Goal: Task Accomplishment & Management: Use online tool/utility

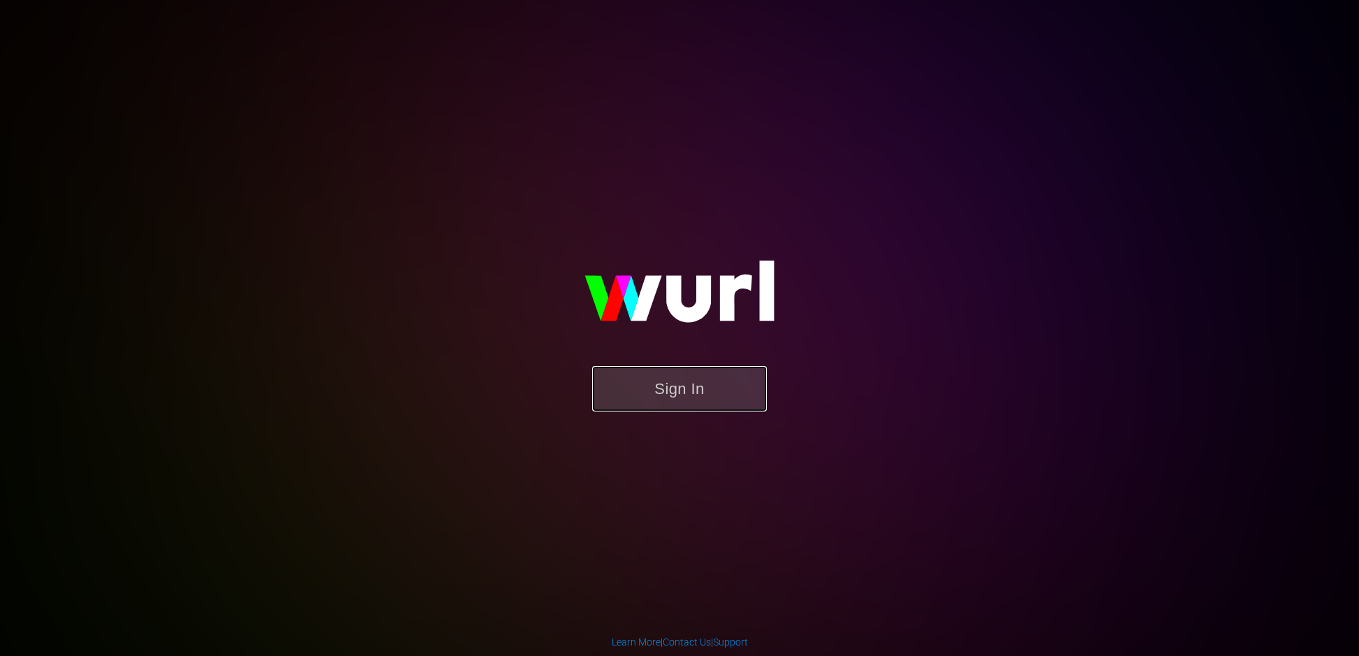
click at [666, 390] on button "Sign In" at bounding box center [679, 388] width 175 height 45
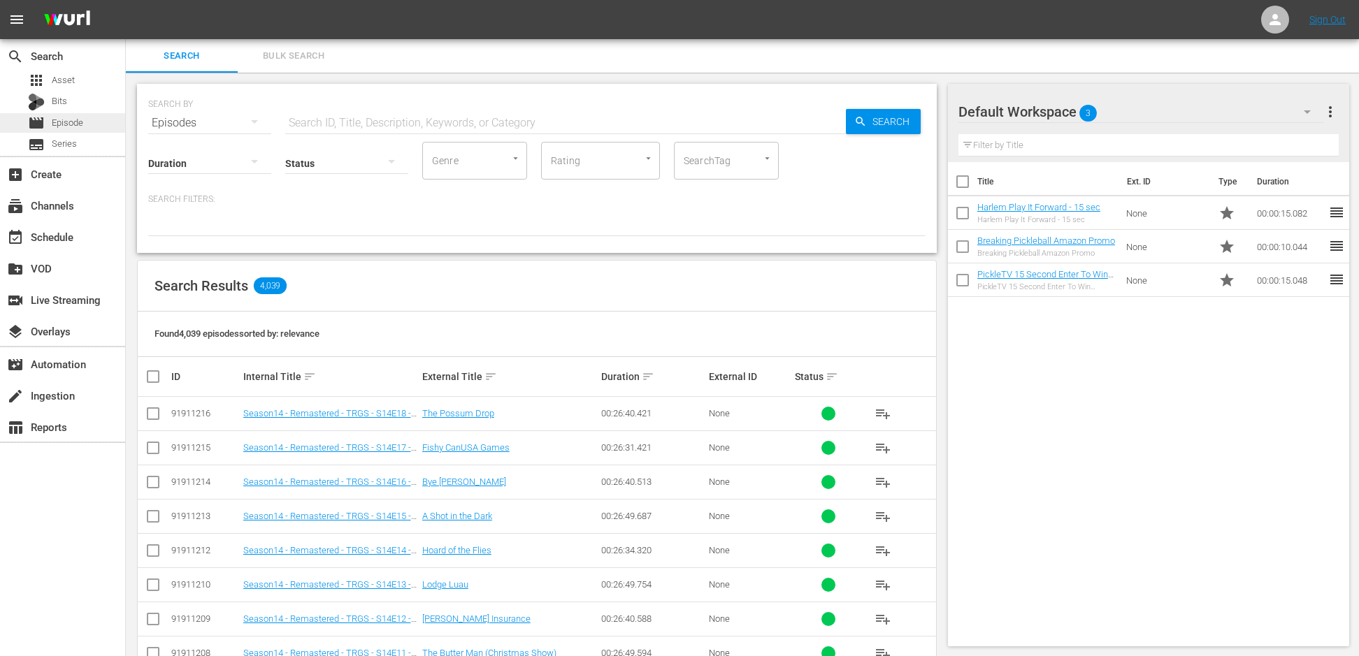
click at [78, 117] on span "Episode" at bounding box center [67, 123] width 31 height 14
click at [731, 163] on input "SearchTag" at bounding box center [706, 160] width 53 height 25
type input "remas"
click at [717, 203] on span "Remastered" at bounding box center [711, 199] width 53 height 15
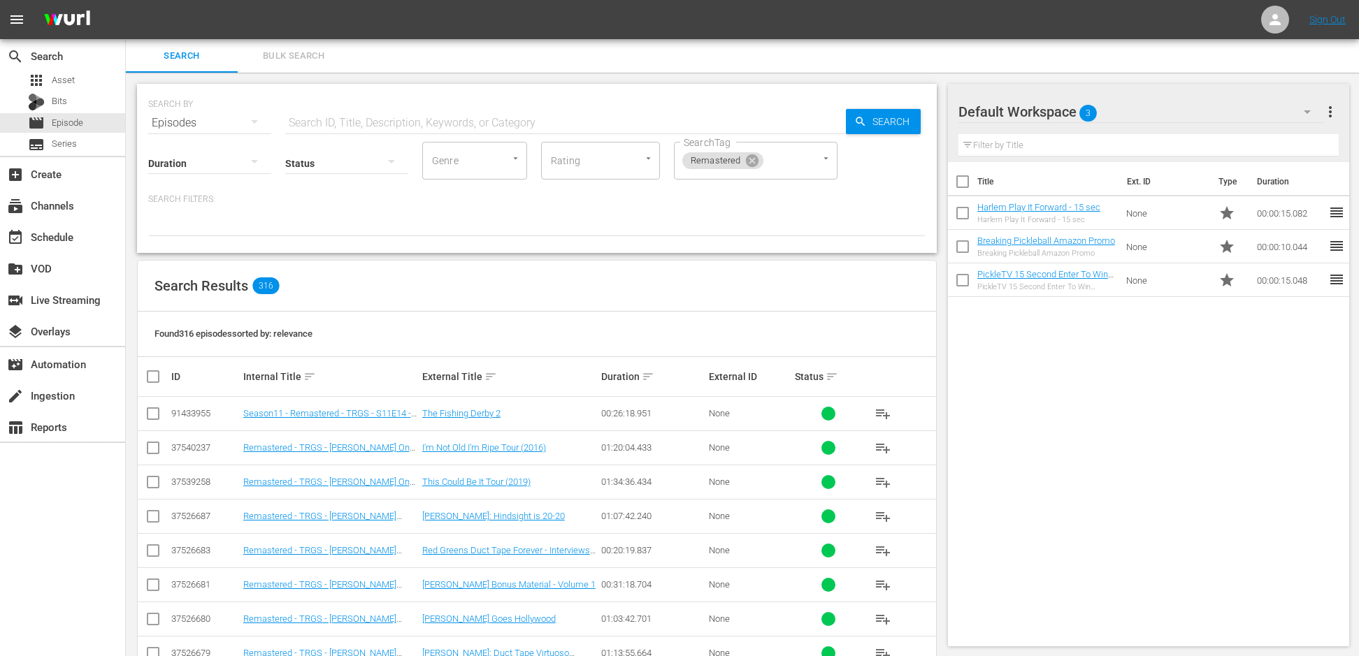
click at [619, 414] on div "00:26:18.951" at bounding box center [652, 413] width 103 height 10
click at [211, 287] on span "Search Results" at bounding box center [201, 285] width 94 height 17
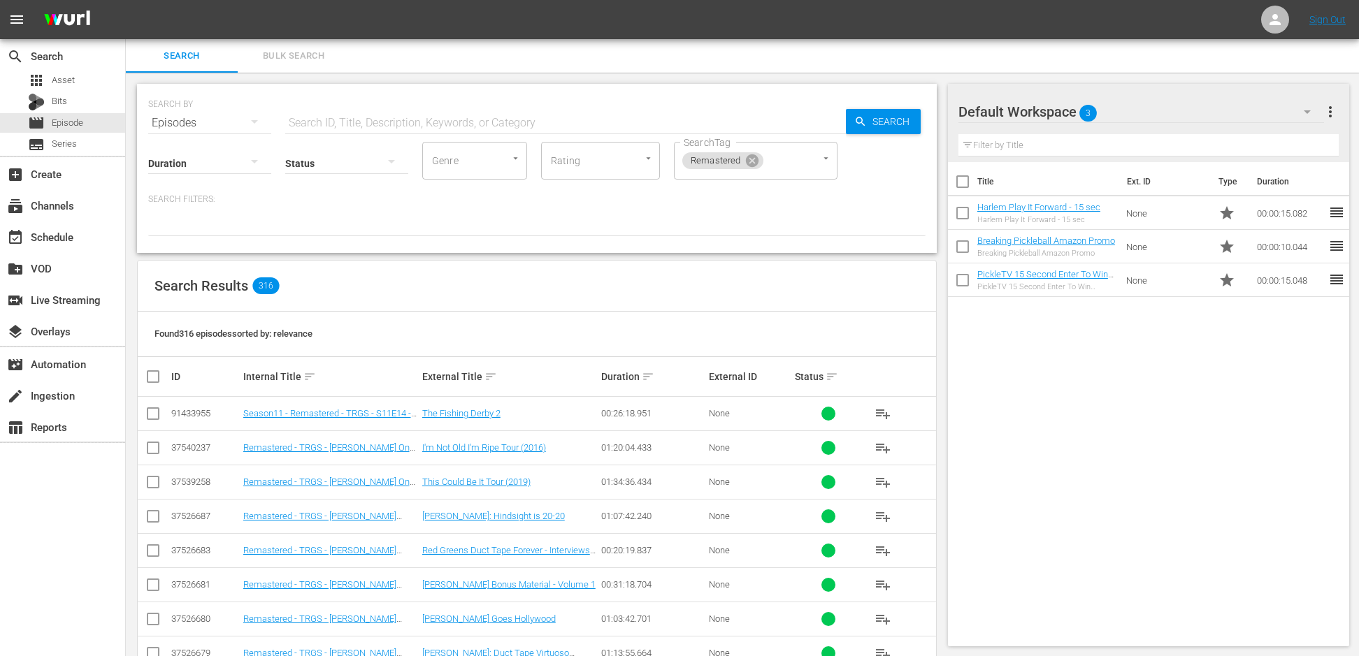
click at [211, 287] on span "Search Results" at bounding box center [201, 285] width 94 height 17
click at [55, 429] on div "table_chart Reports" at bounding box center [39, 425] width 78 height 13
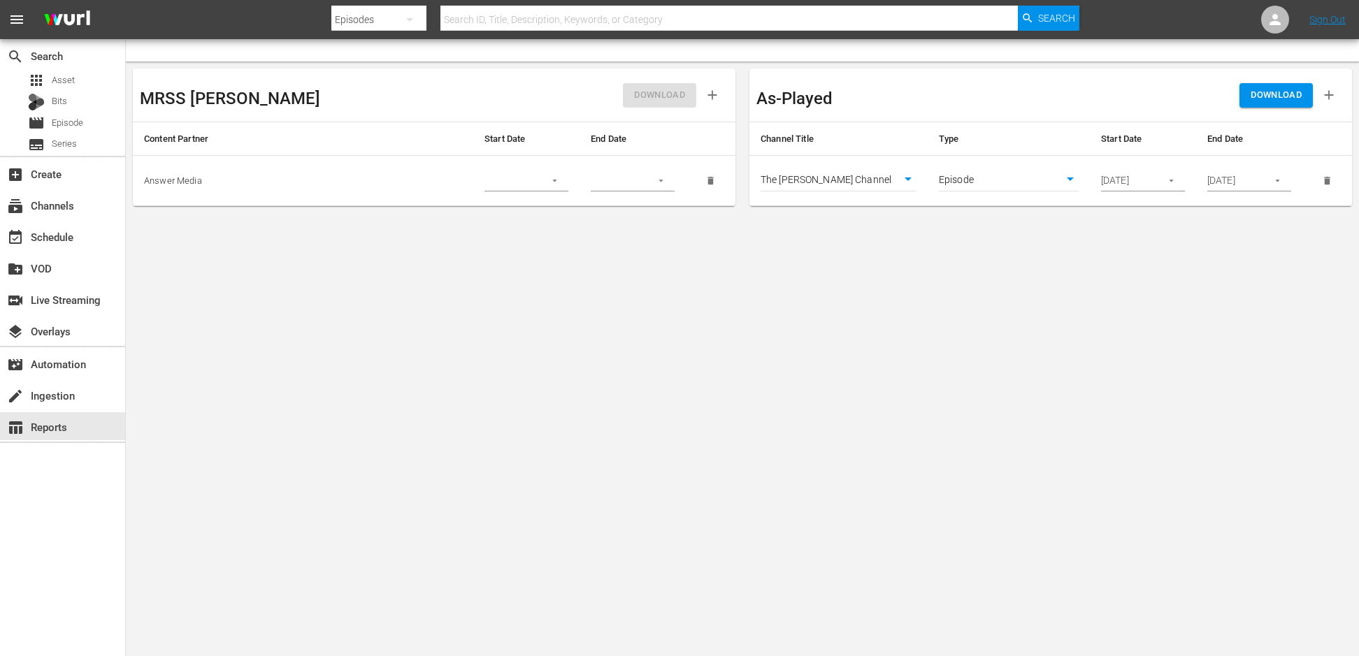
click at [1282, 184] on button "button" at bounding box center [1276, 180] width 27 height 27
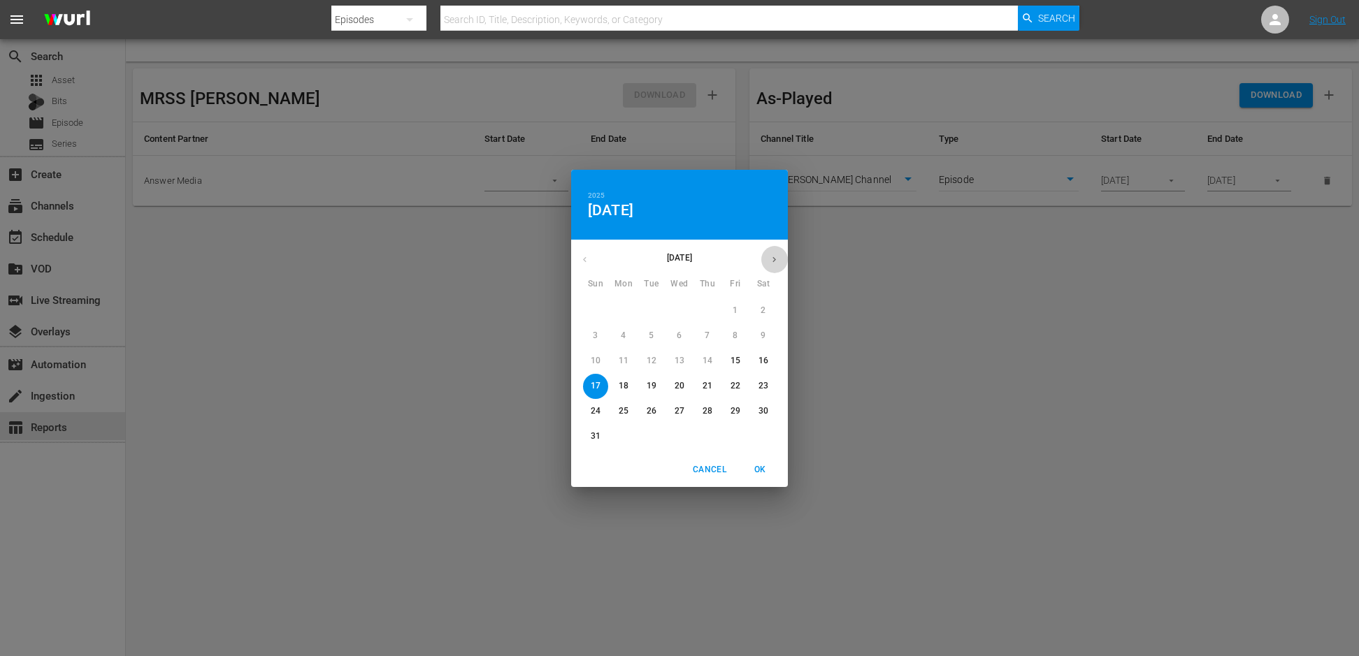
click at [775, 251] on button "button" at bounding box center [773, 259] width 27 height 27
click at [651, 411] on p "30" at bounding box center [651, 411] width 10 height 12
click at [758, 472] on span "OK" at bounding box center [760, 470] width 34 height 15
type input "[DATE]"
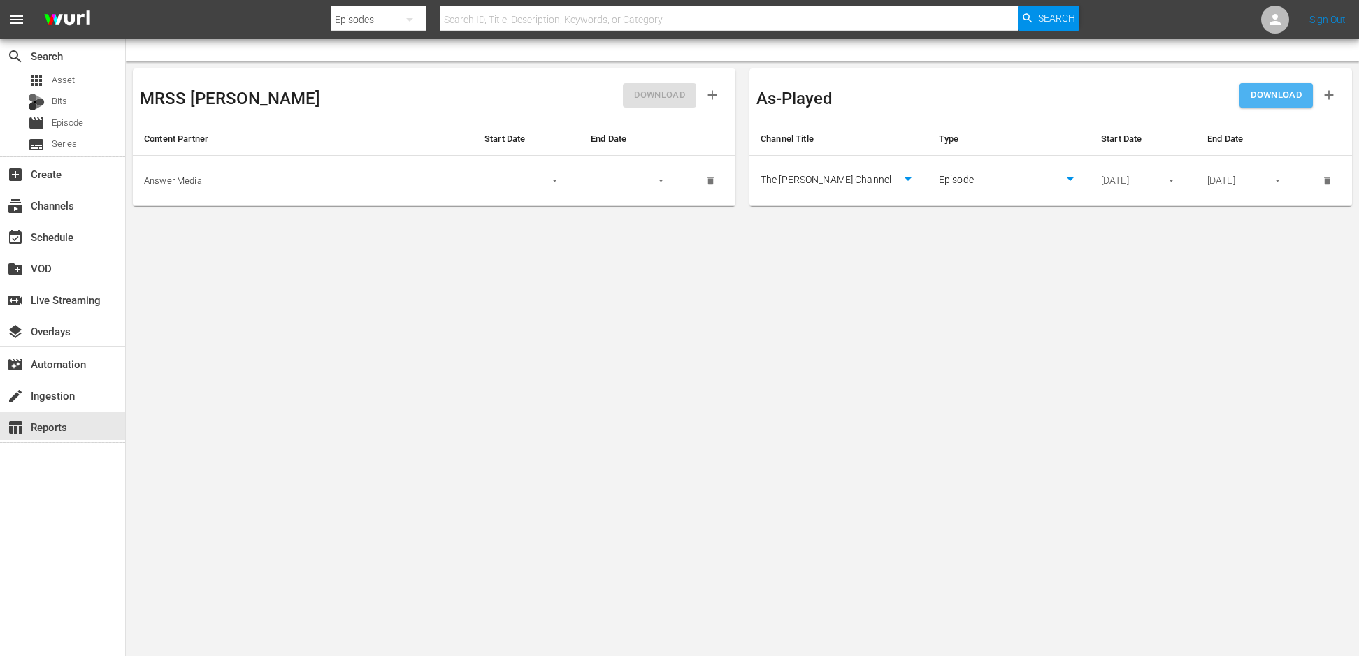
click at [1265, 101] on span "DOWNLOAD" at bounding box center [1275, 95] width 51 height 16
click at [992, 179] on body "menu Search By Episodes Search ID, Title, Description, Keywords, or Category Se…" at bounding box center [679, 328] width 1359 height 656
click at [1058, 286] on div at bounding box center [679, 328] width 1359 height 656
click at [920, 372] on body "menu Search By Episodes Search ID, Title, Description, Keywords, or Category Se…" at bounding box center [679, 328] width 1359 height 656
click at [43, 387] on div "create Ingestion" at bounding box center [39, 393] width 78 height 13
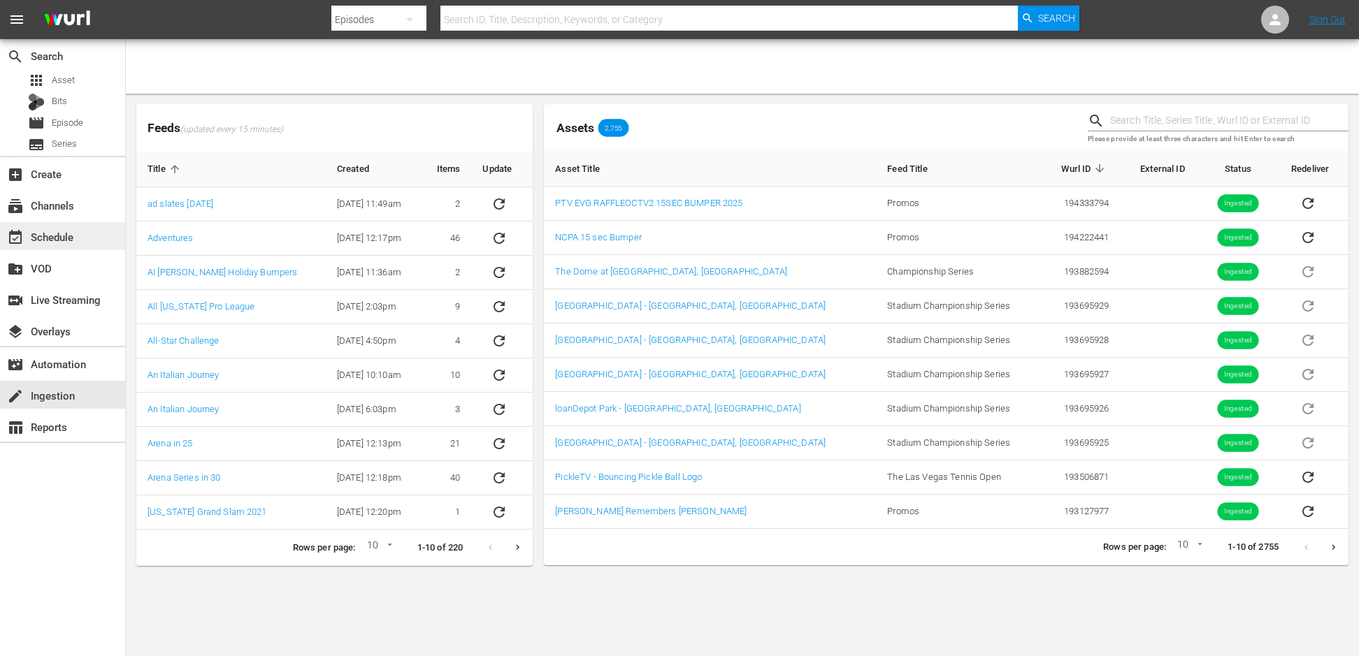
click at [44, 238] on div "event_available Schedule" at bounding box center [39, 235] width 78 height 13
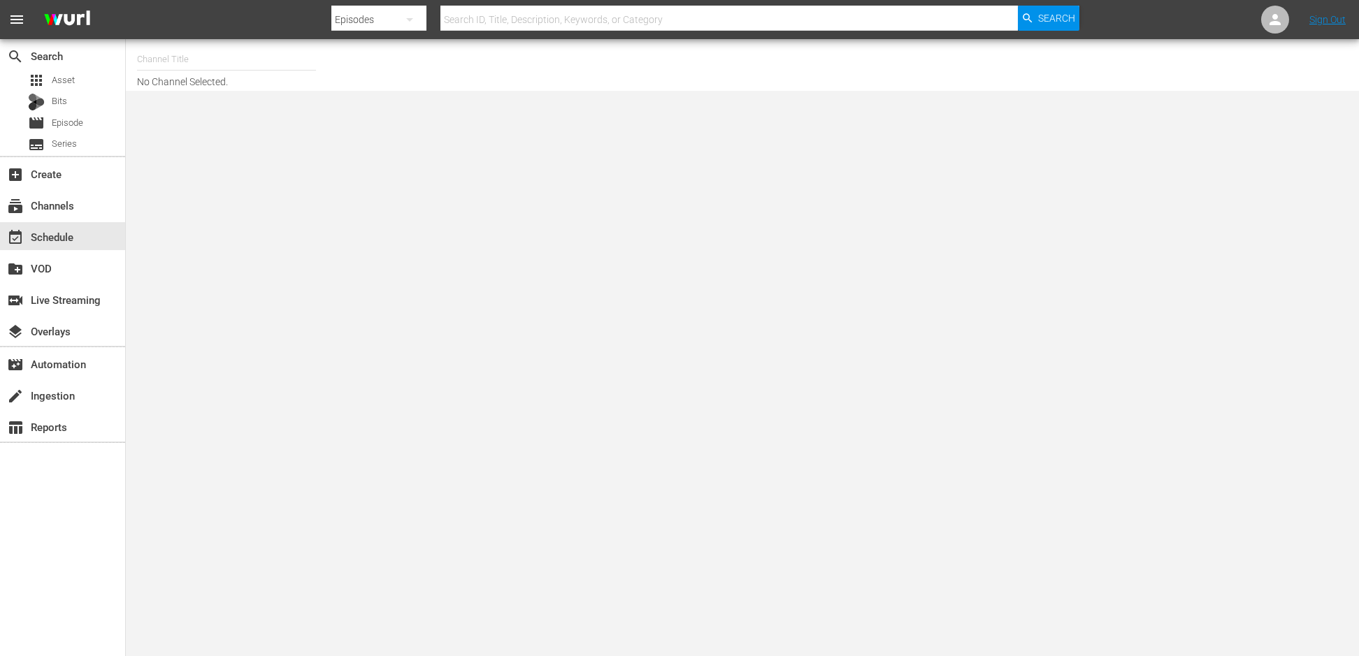
click at [165, 59] on input "text" at bounding box center [226, 60] width 179 height 34
click at [174, 56] on input "red" at bounding box center [226, 60] width 179 height 34
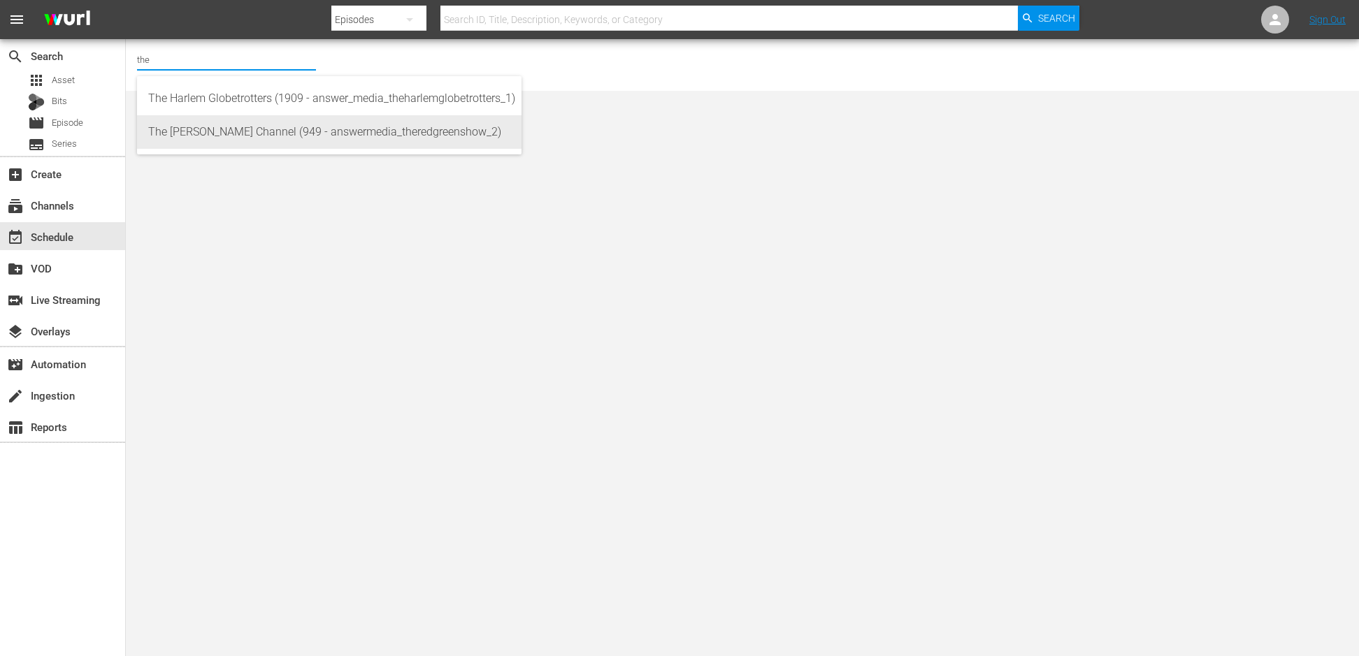
click at [198, 133] on div "The [PERSON_NAME] Channel (949 - answermedia_theredgreenshow_2)" at bounding box center [329, 132] width 362 height 34
type input "The [PERSON_NAME] Channel (949 - answermedia_theredgreenshow_2)"
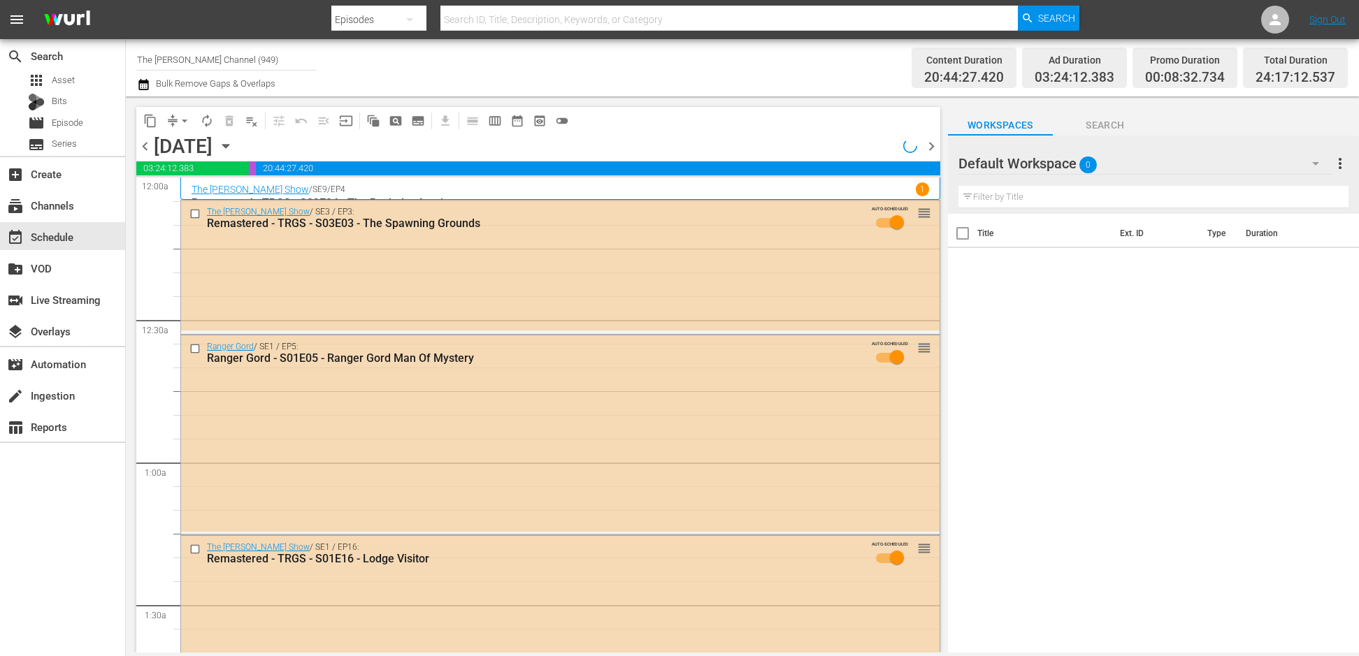
click at [617, 79] on div "Channel Title The [PERSON_NAME] Channel (949) Bulk Remove Gaps & Overlaps" at bounding box center [467, 68] width 660 height 50
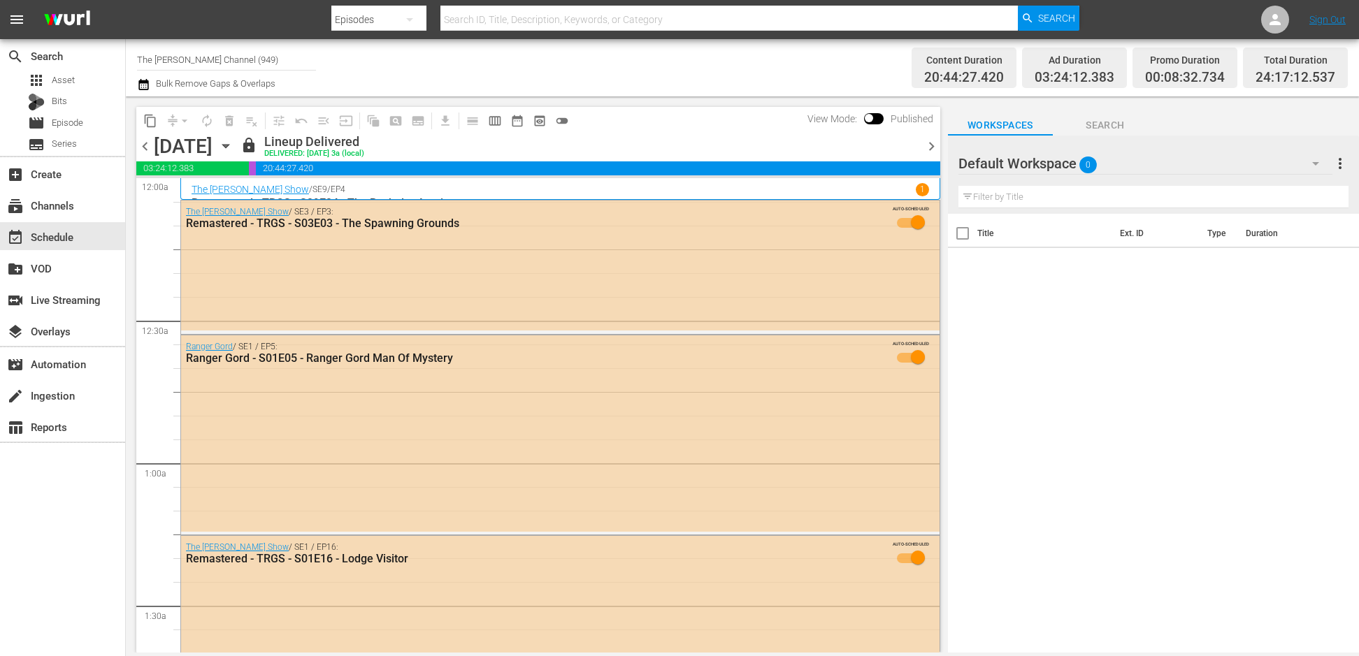
click at [1118, 546] on div "Title Ext. ID Type Duration" at bounding box center [1153, 434] width 411 height 441
click at [1038, 437] on div "Title Ext. ID Type Duration" at bounding box center [1153, 434] width 411 height 441
